Goal: Task Accomplishment & Management: Manage account settings

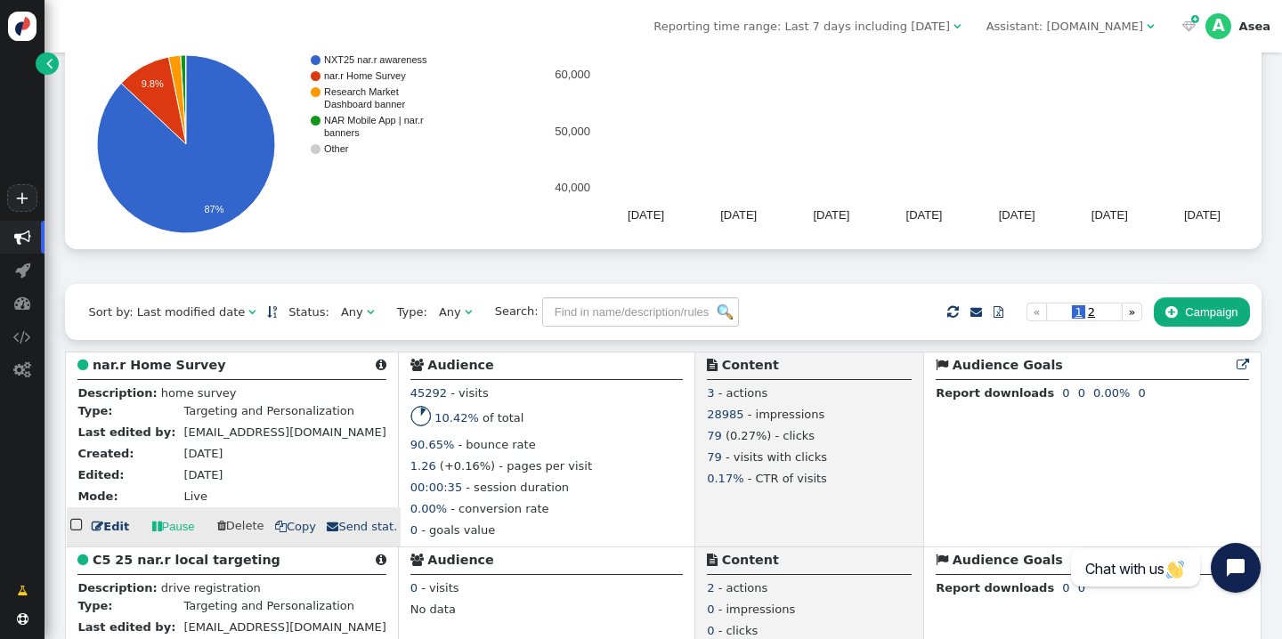
scroll to position [200, 0]
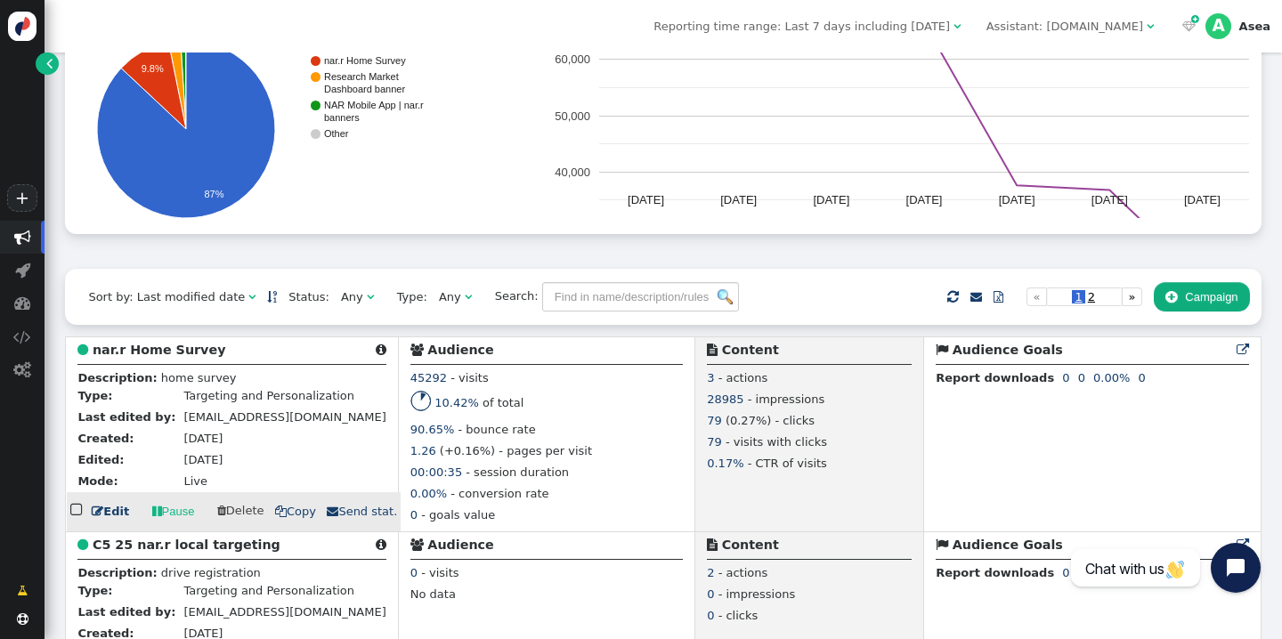
click at [115, 515] on link " Edit" at bounding box center [110, 512] width 37 height 18
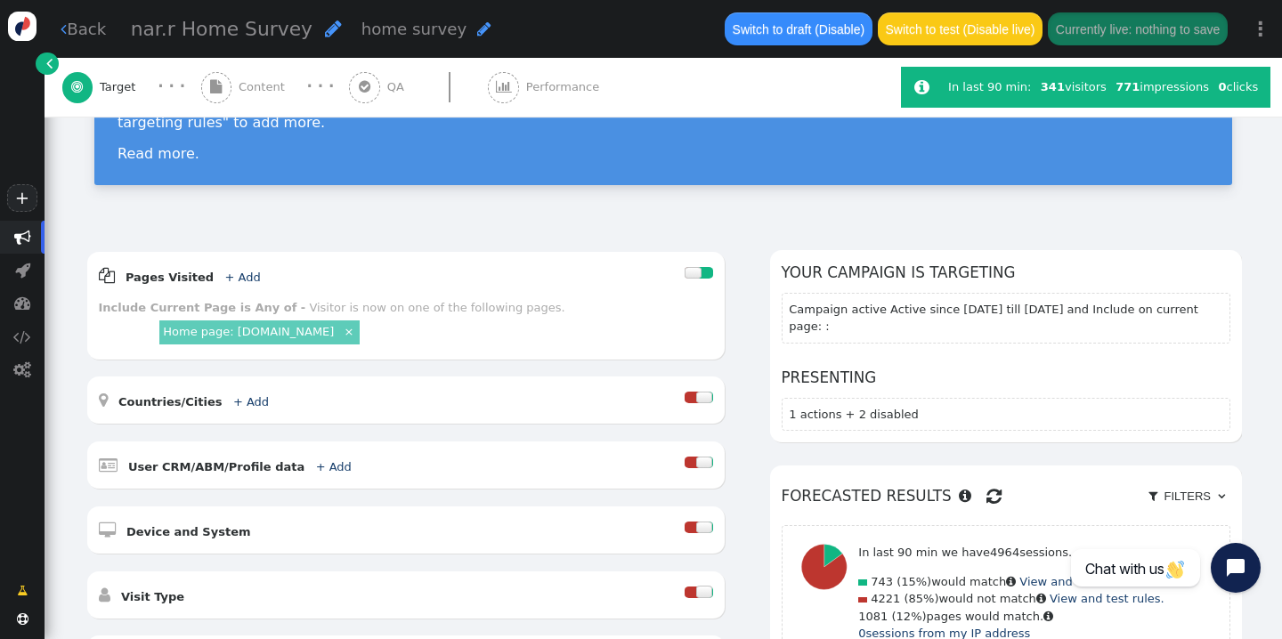
scroll to position [125, 0]
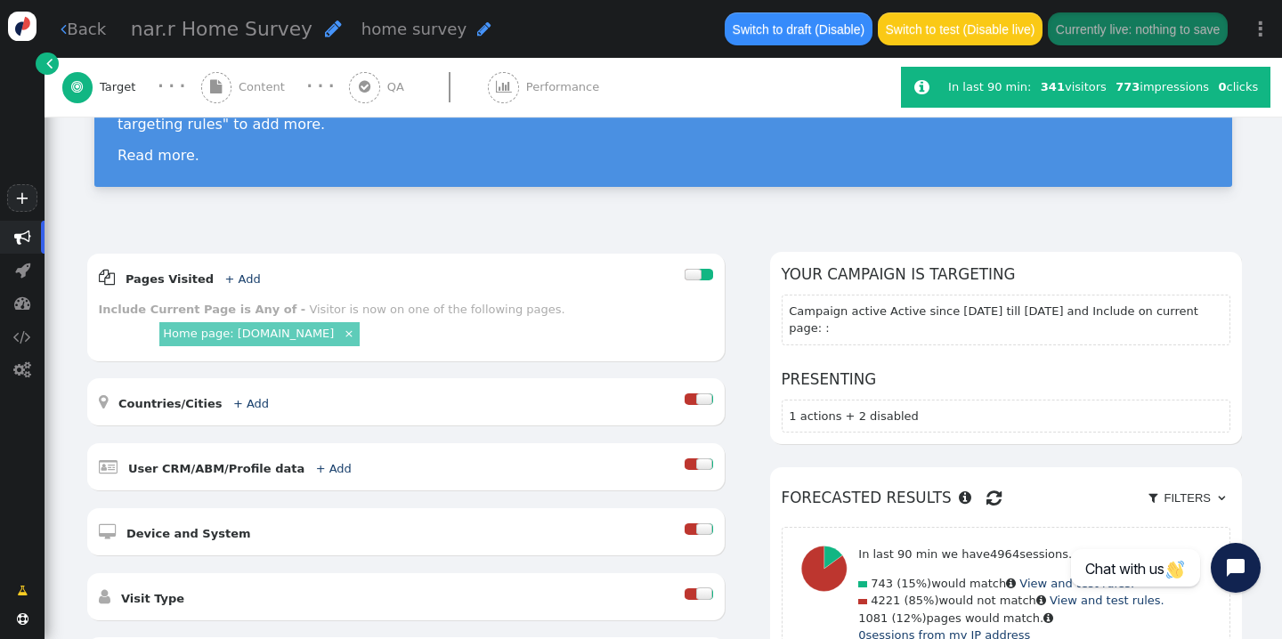
click at [91, 31] on link " Back" at bounding box center [83, 29] width 45 height 24
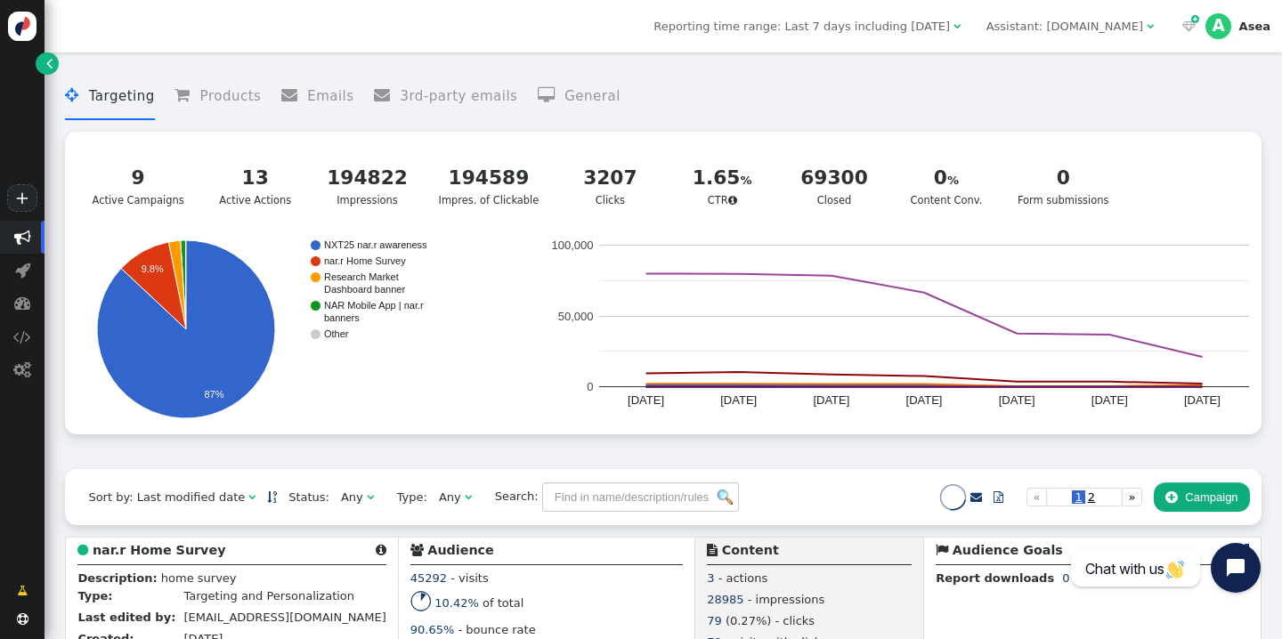
scroll to position [377, 0]
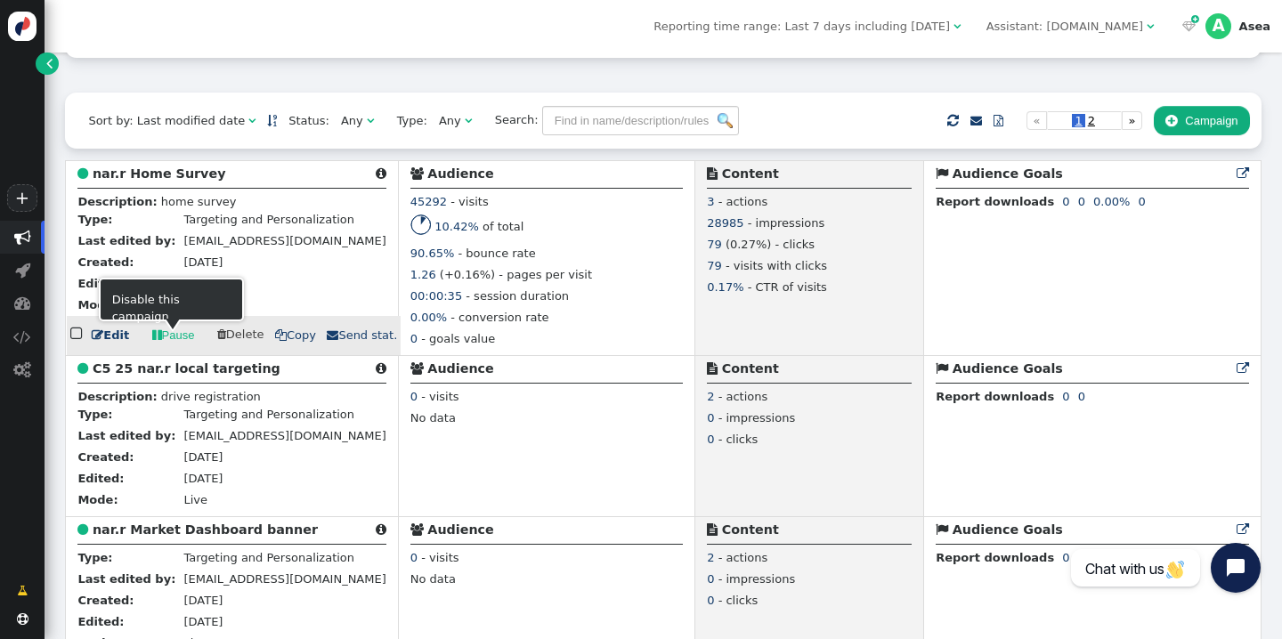
click at [115, 345] on link " Edit" at bounding box center [110, 336] width 37 height 18
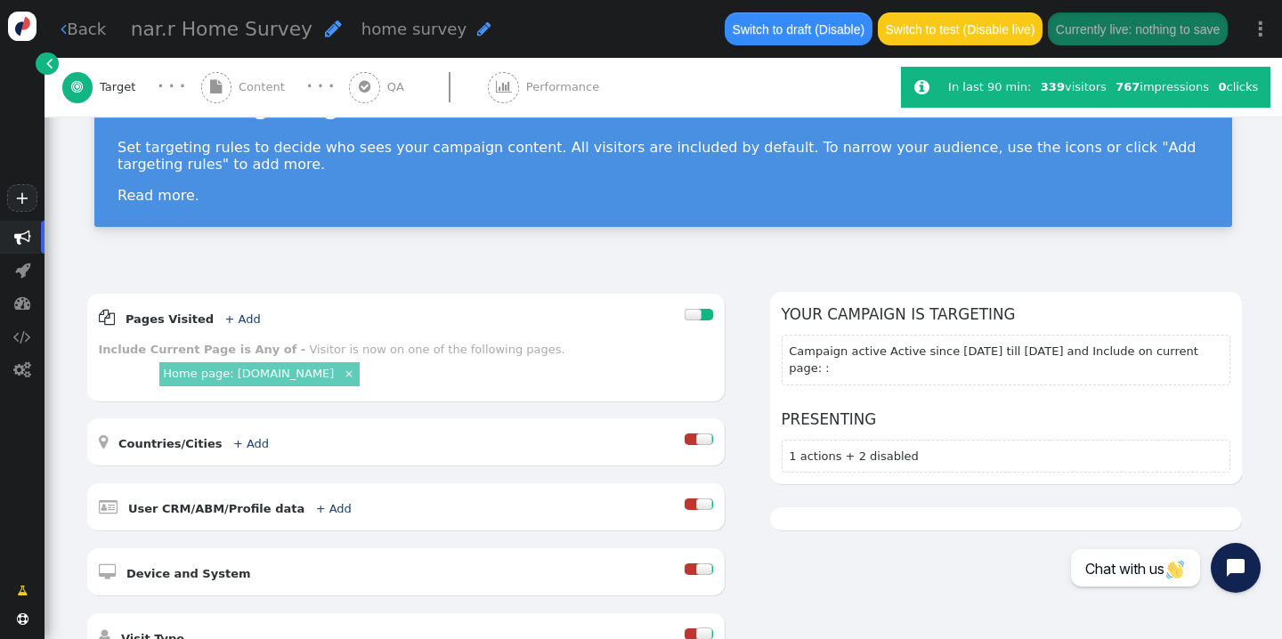
scroll to position [87, 0]
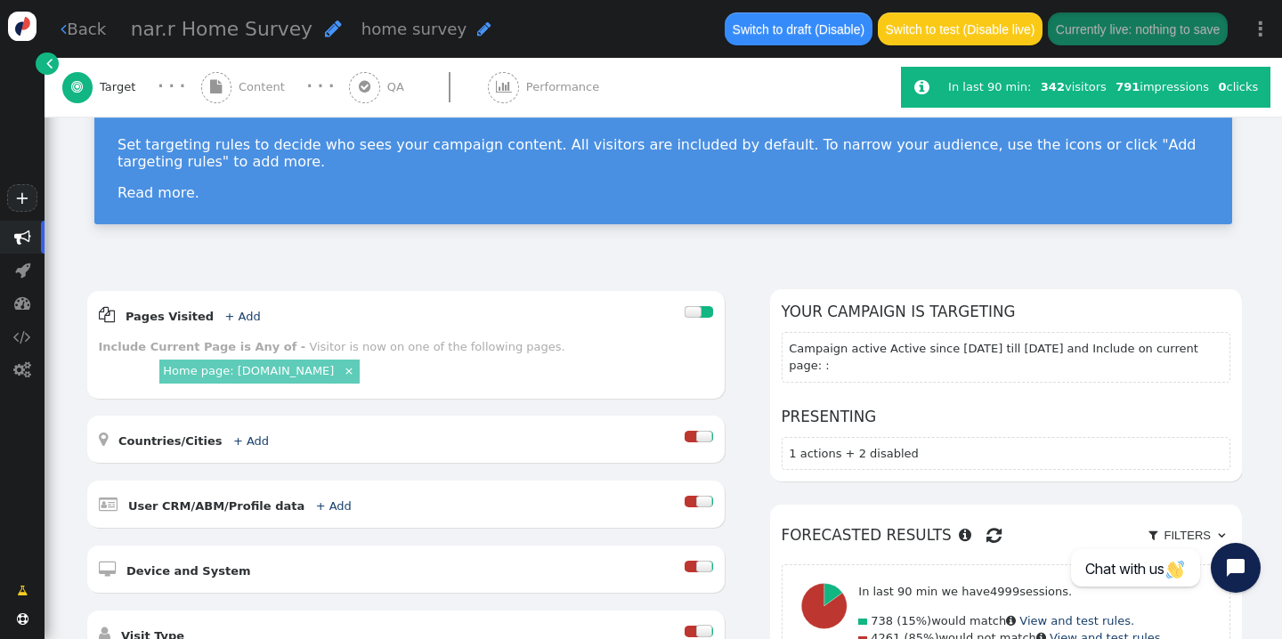
click at [251, 93] on span "Content" at bounding box center [265, 87] width 53 height 18
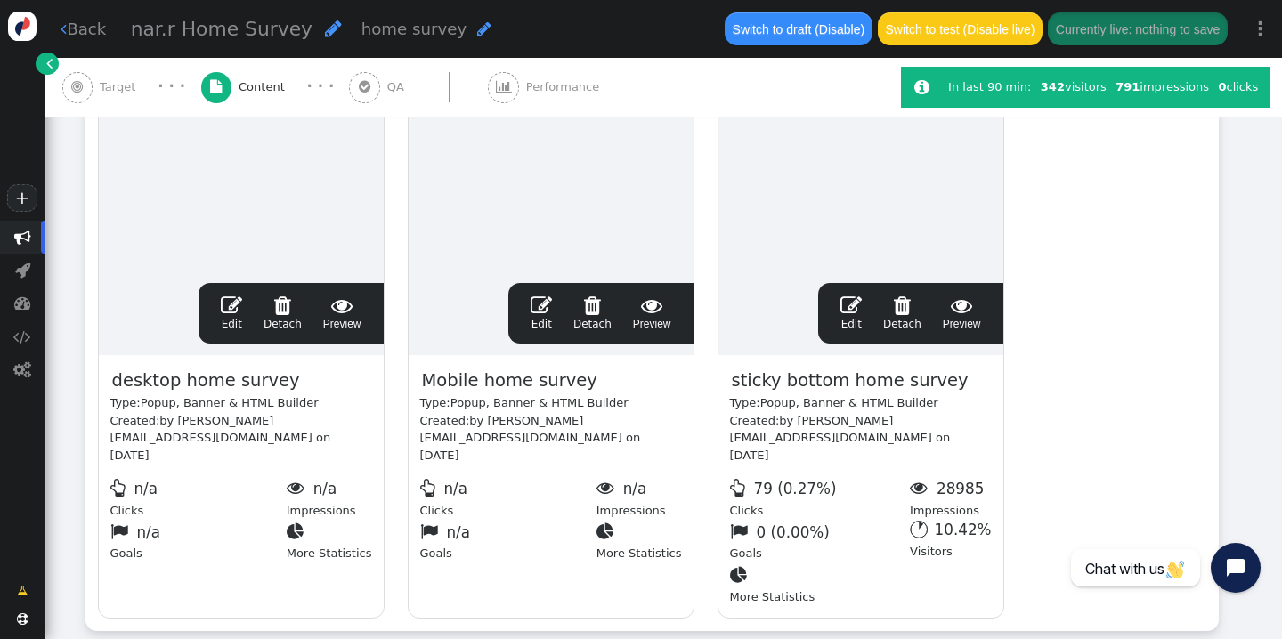
scroll to position [461, 0]
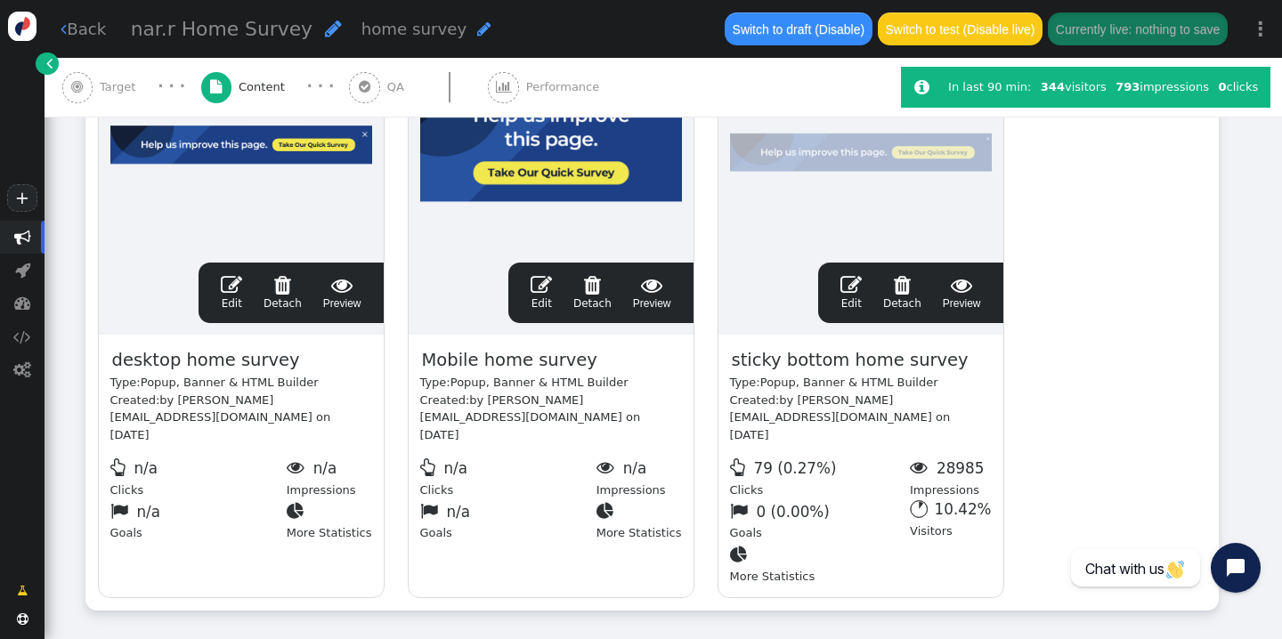
click at [856, 279] on span "" at bounding box center [850, 284] width 21 height 21
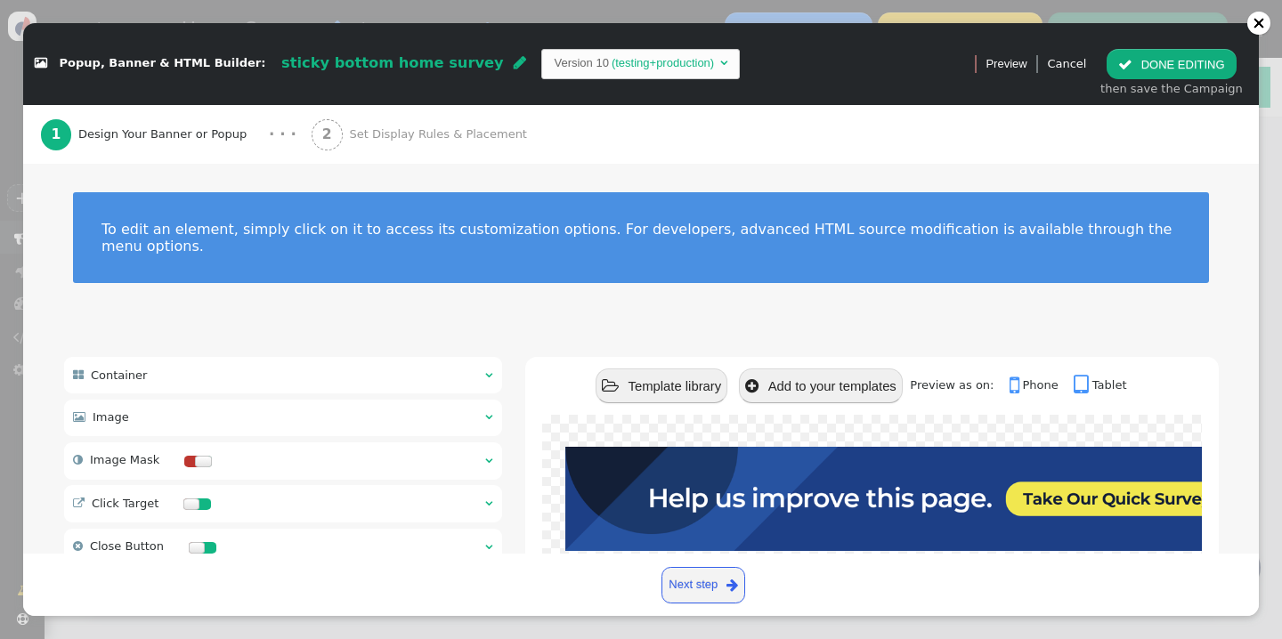
click at [358, 118] on div "2 Set Display Rules & Placement" at bounding box center [423, 134] width 223 height 59
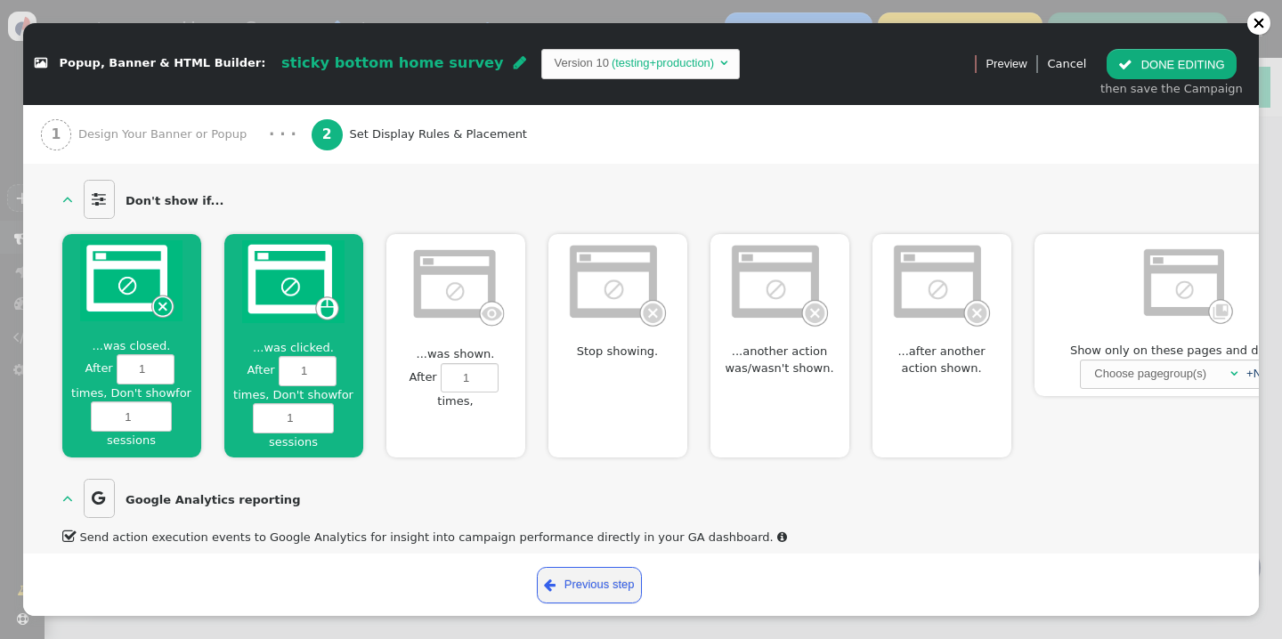
scroll to position [1198, 2]
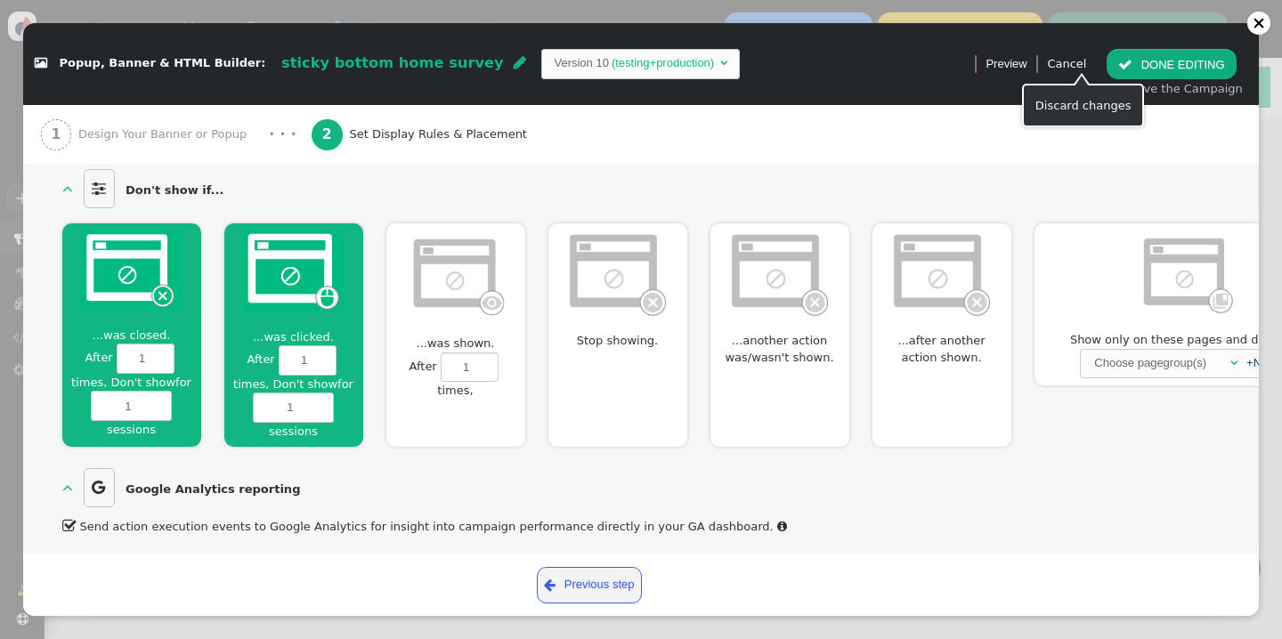
click at [1070, 66] on link "Cancel" at bounding box center [1066, 63] width 39 height 13
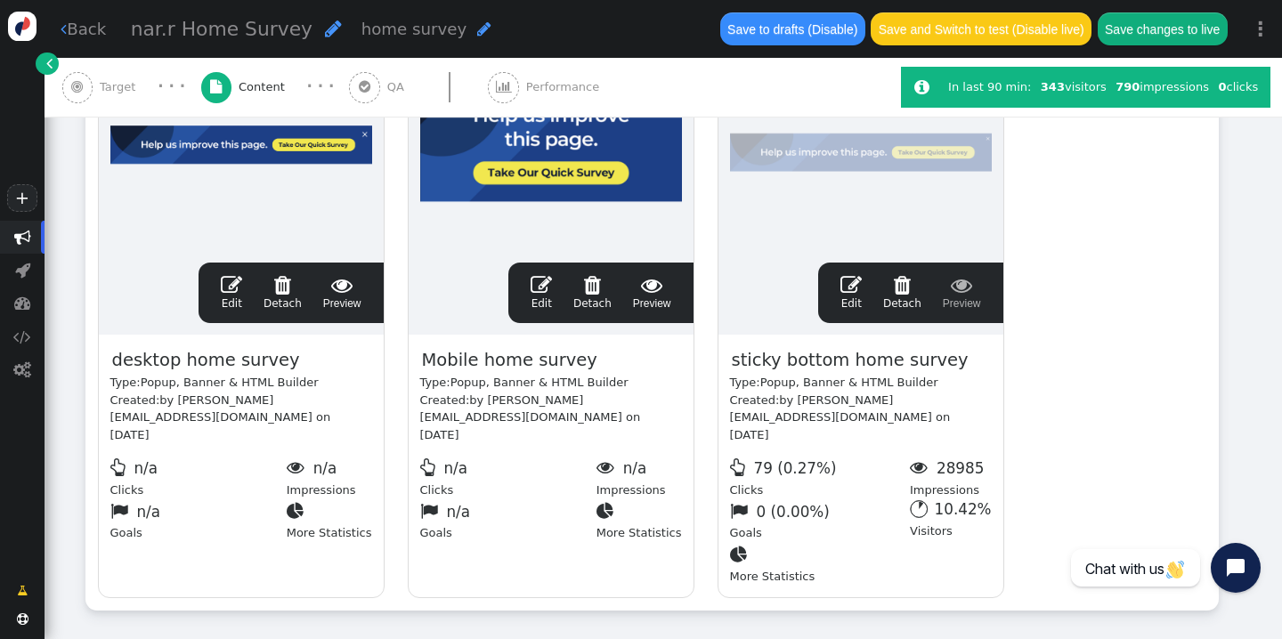
click at [102, 24] on link " Back" at bounding box center [83, 29] width 45 height 24
